Goal: Information Seeking & Learning: Learn about a topic

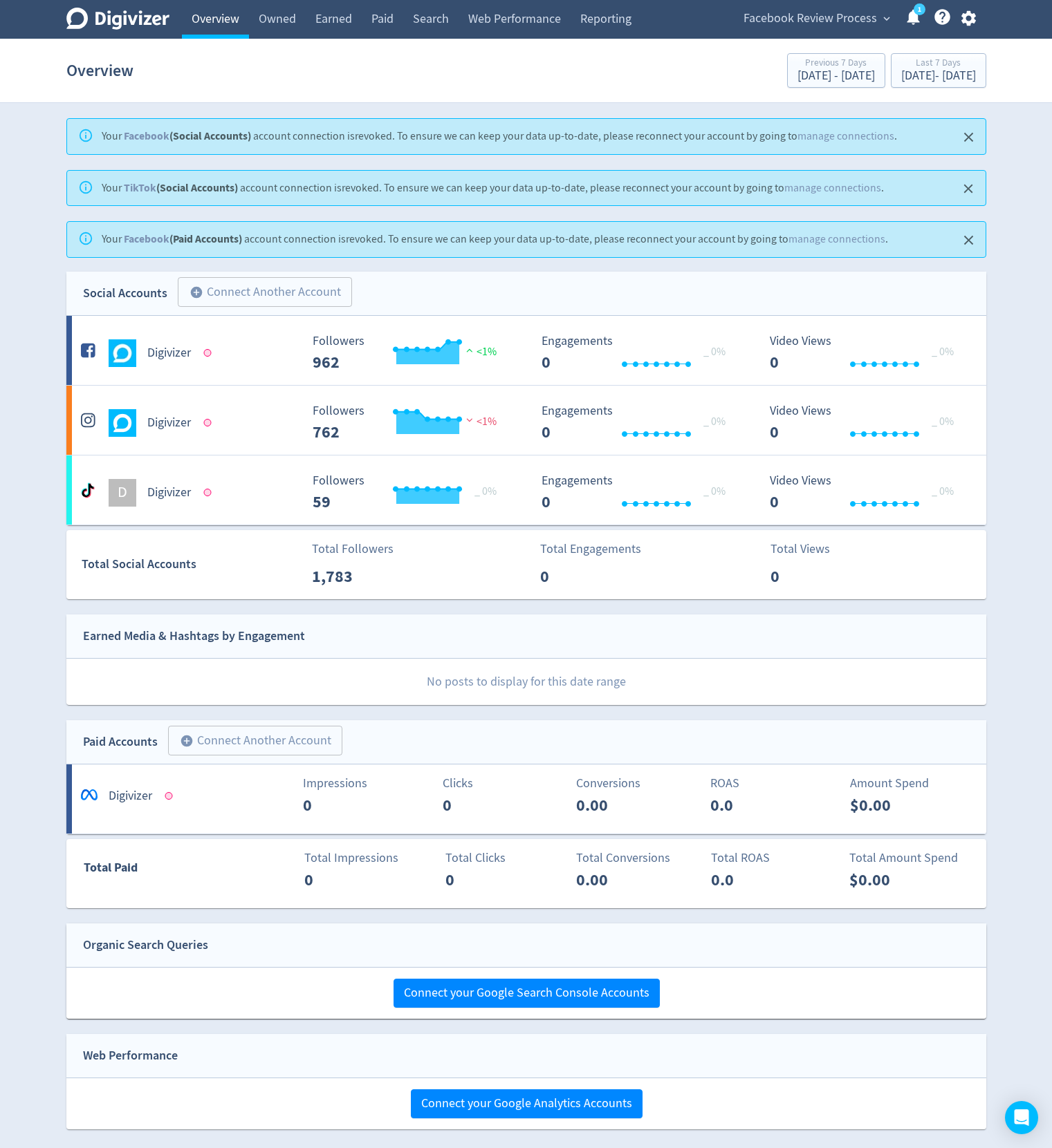
click at [223, 13] on link "Overview" at bounding box center [215, 19] width 67 height 38
click at [440, 31] on link "Search" at bounding box center [431, 19] width 56 height 38
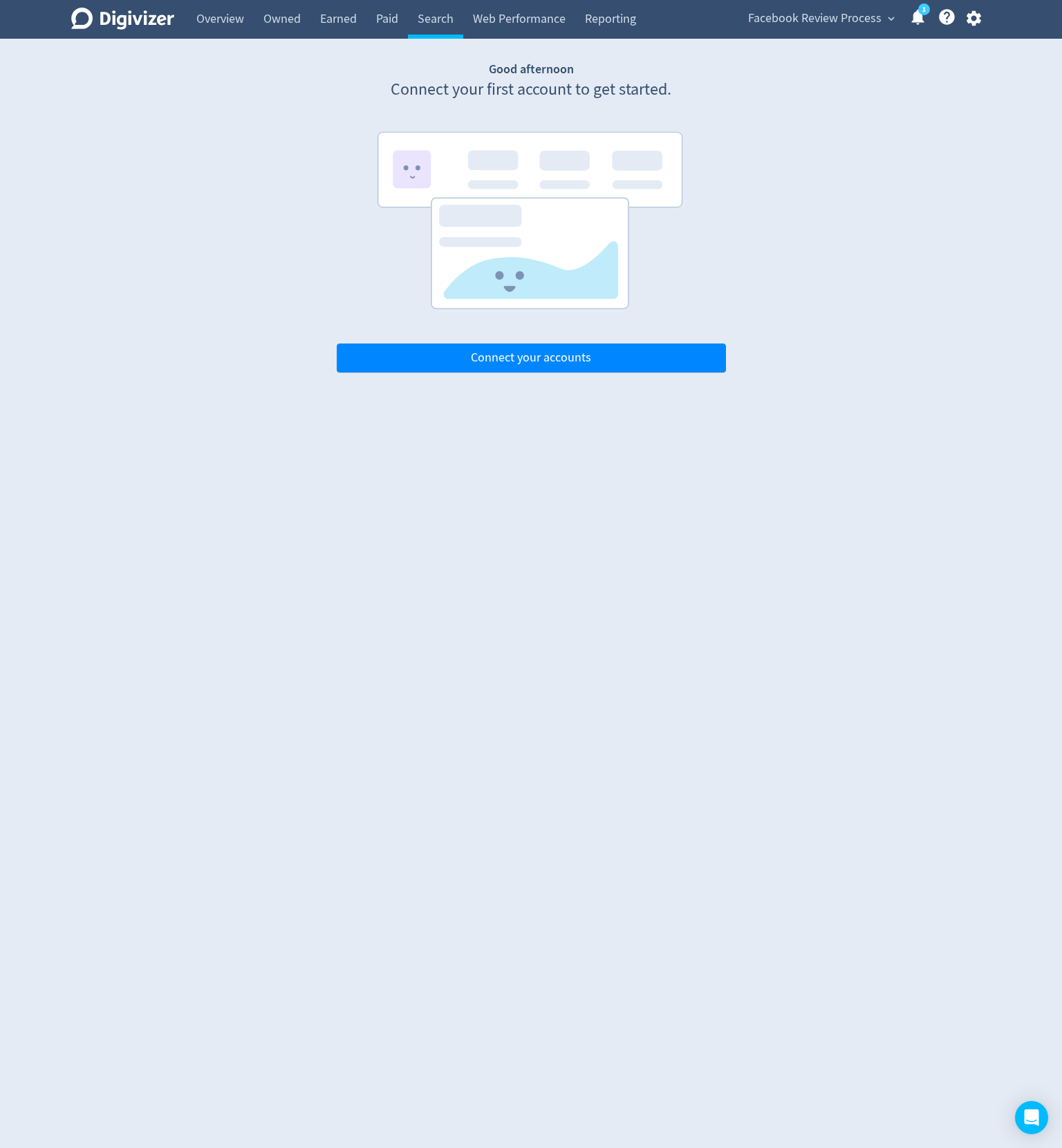
click at [334, 177] on main "Good afternoon Connect your first account to get started. Connect your accounts" at bounding box center [531, 217] width 414 height 312
click at [764, 23] on span "Facebook Review Process" at bounding box center [815, 19] width 133 height 22
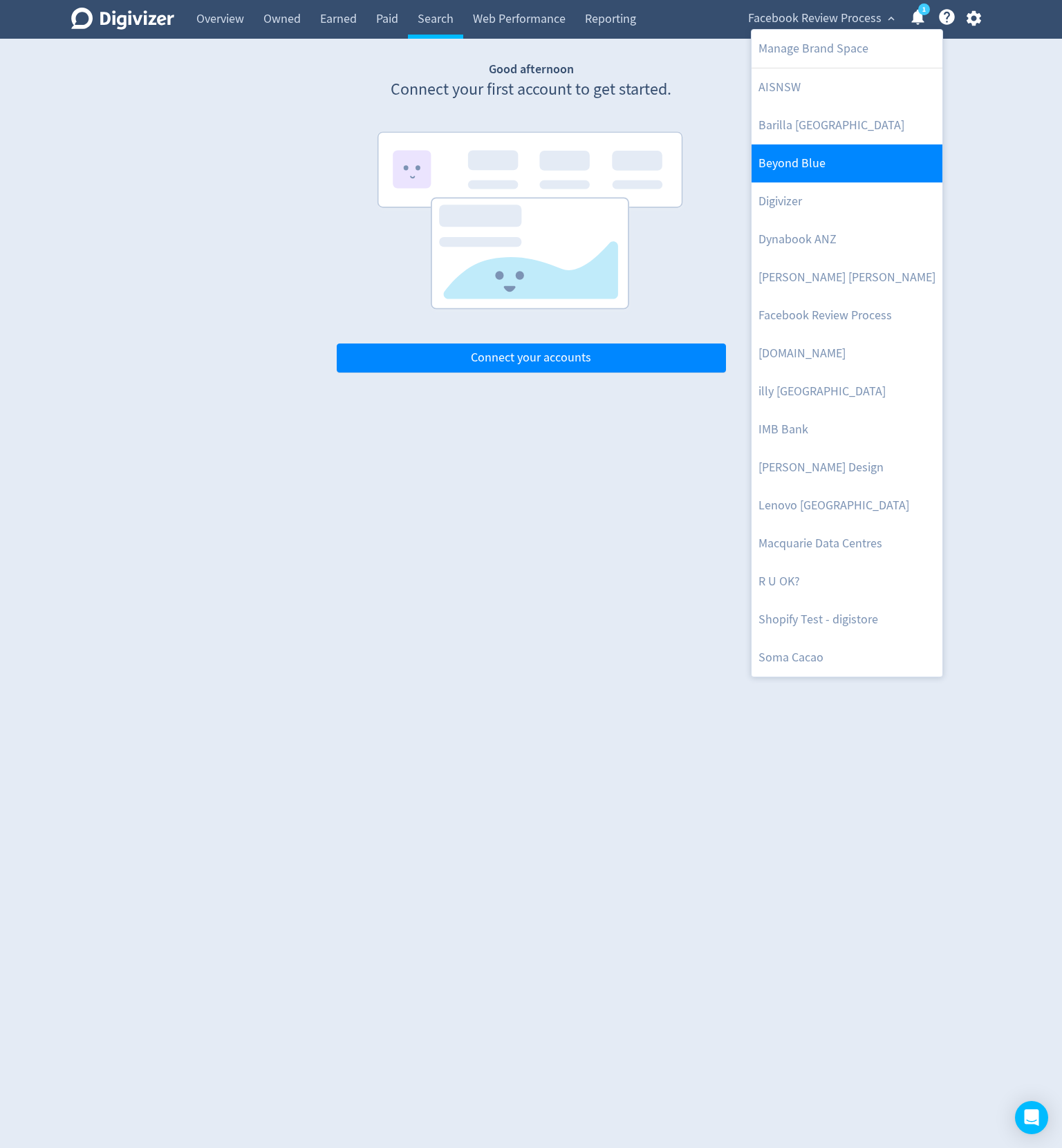
click at [800, 175] on link "Beyond Blue" at bounding box center [847, 163] width 191 height 38
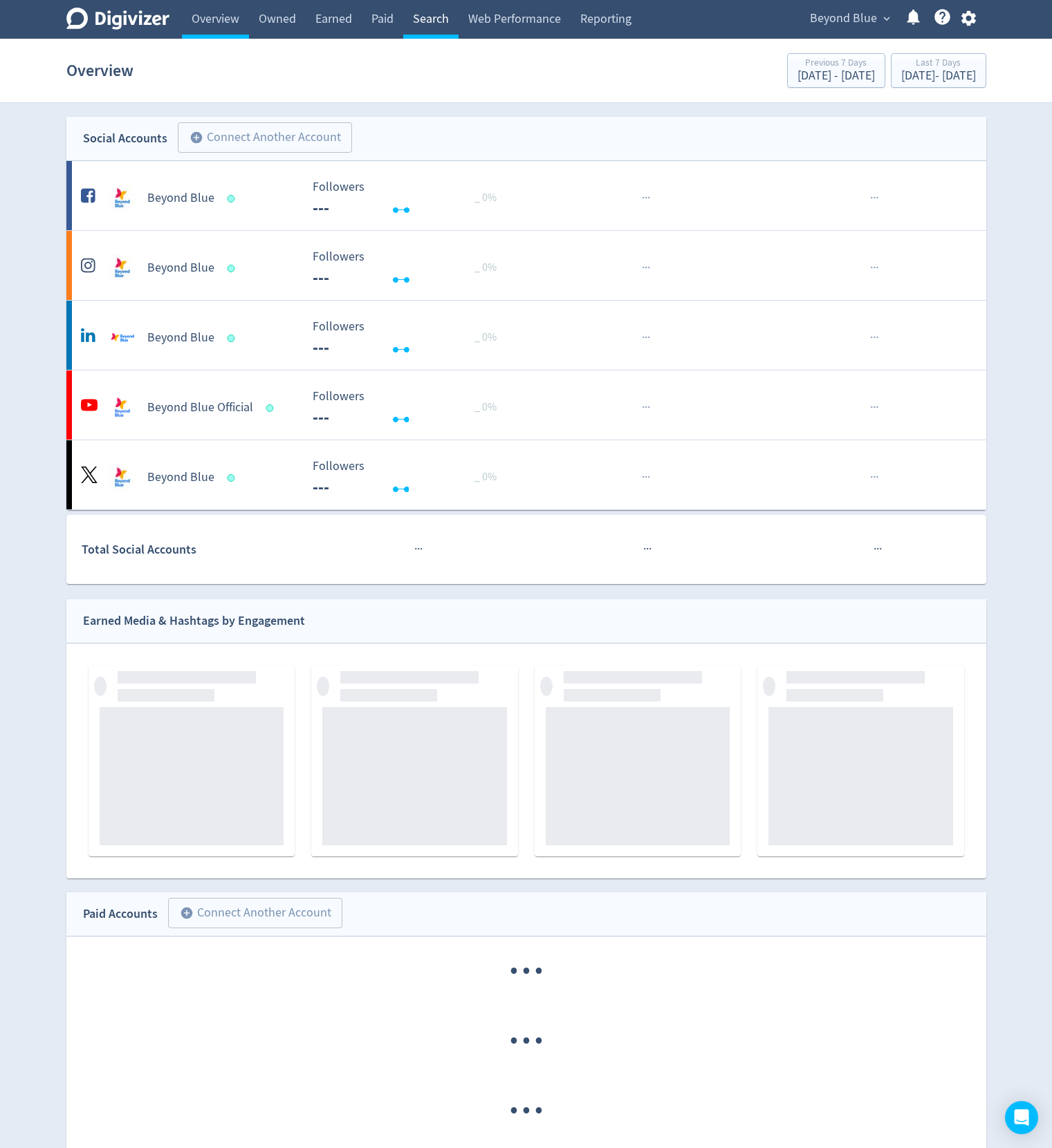
click at [440, 23] on link "Search" at bounding box center [431, 19] width 56 height 38
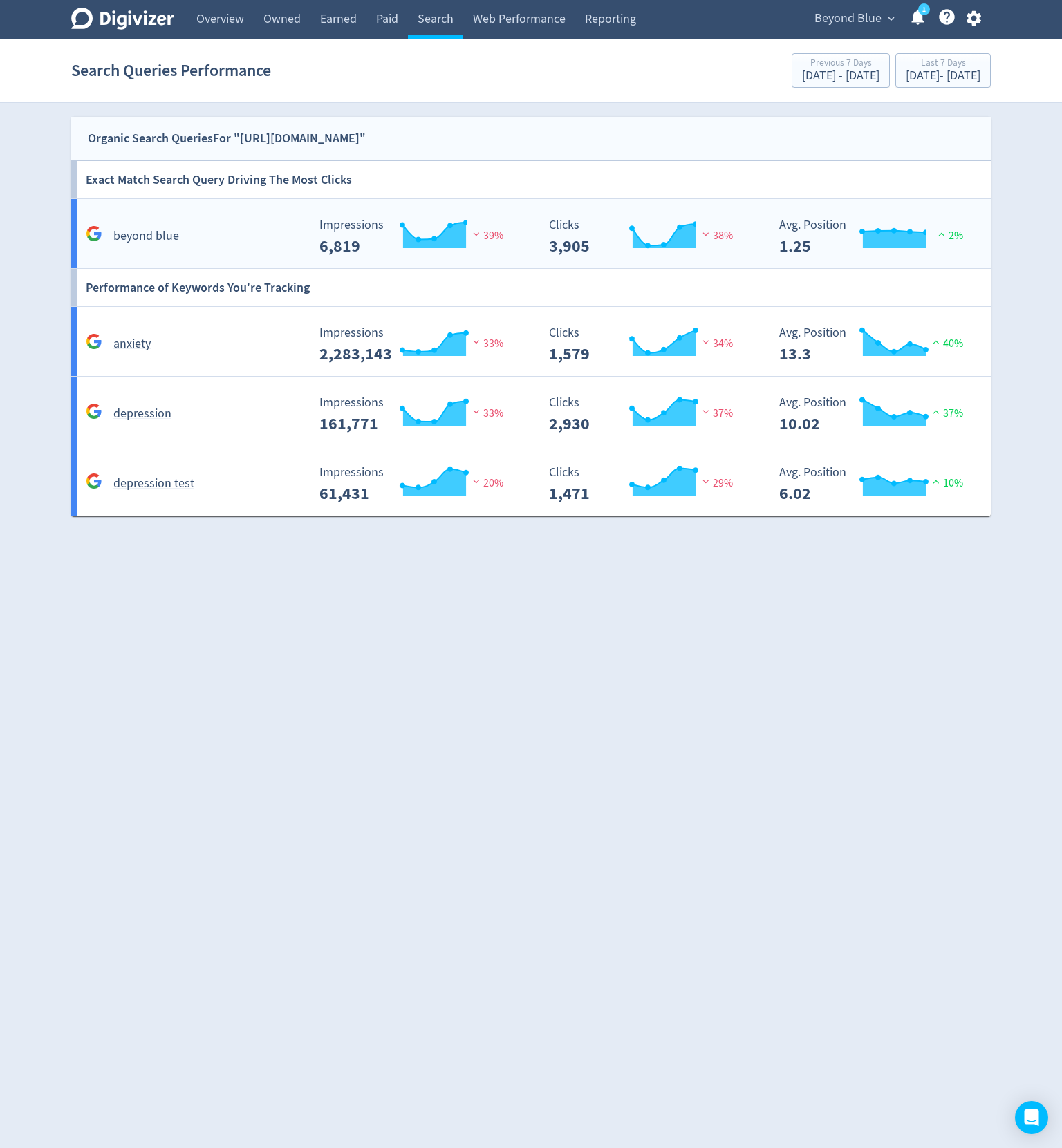
click at [267, 244] on div "beyond blue" at bounding box center [194, 236] width 225 height 21
